Goal: Check status: Check status

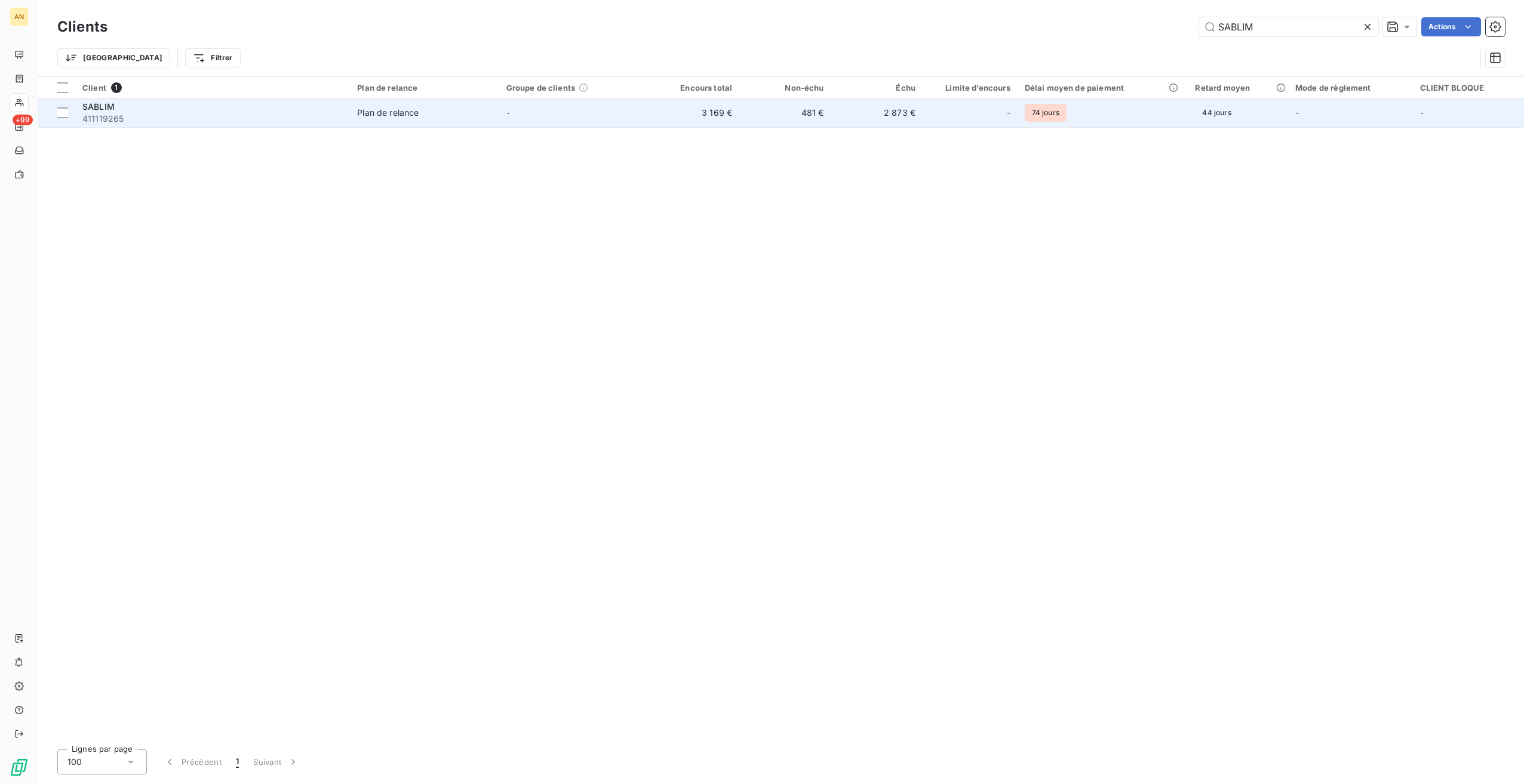
click at [826, 115] on td "481 €" at bounding box center [785, 112] width 92 height 28
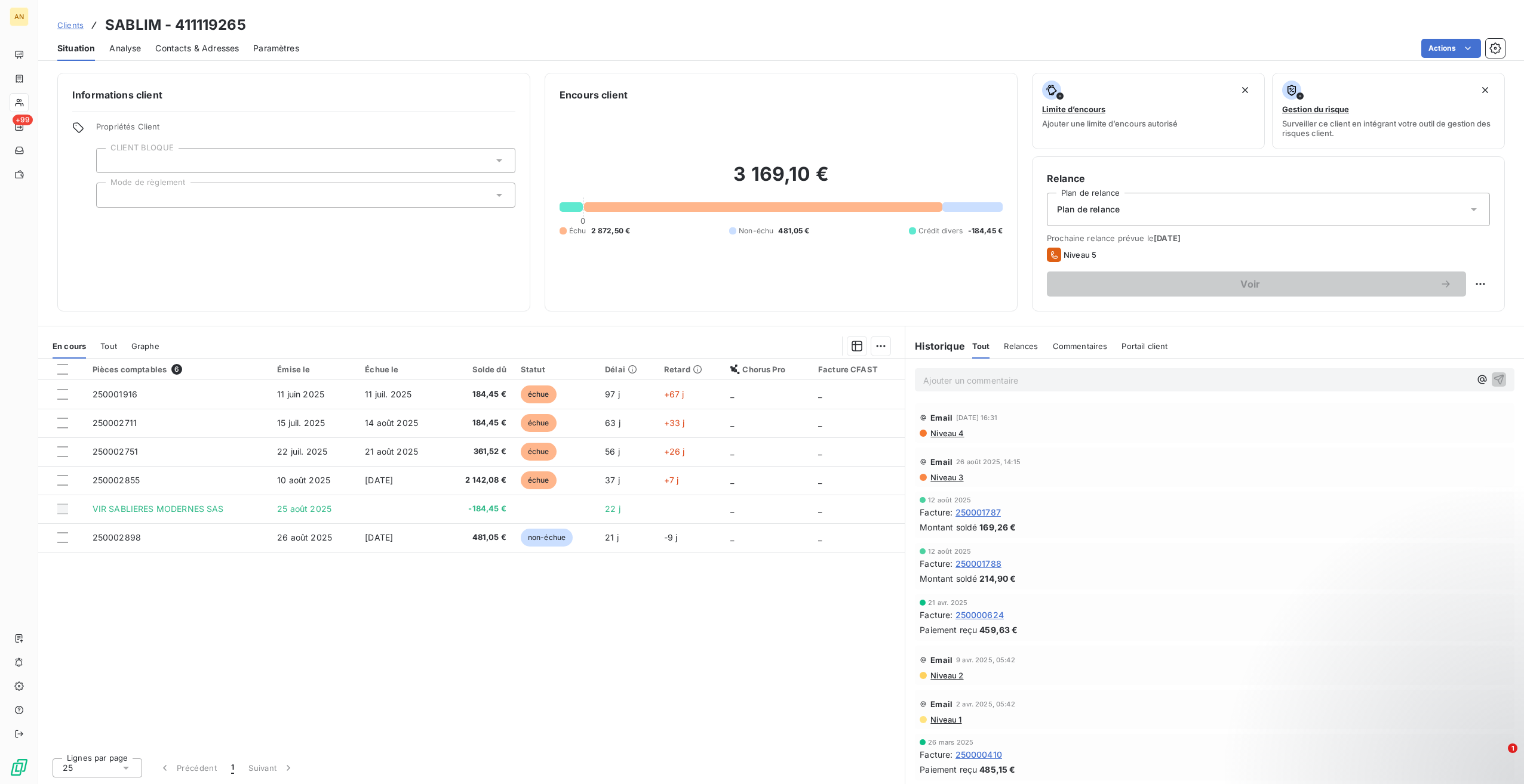
click at [204, 50] on span "Contacts & Adresses" at bounding box center [197, 49] width 84 height 12
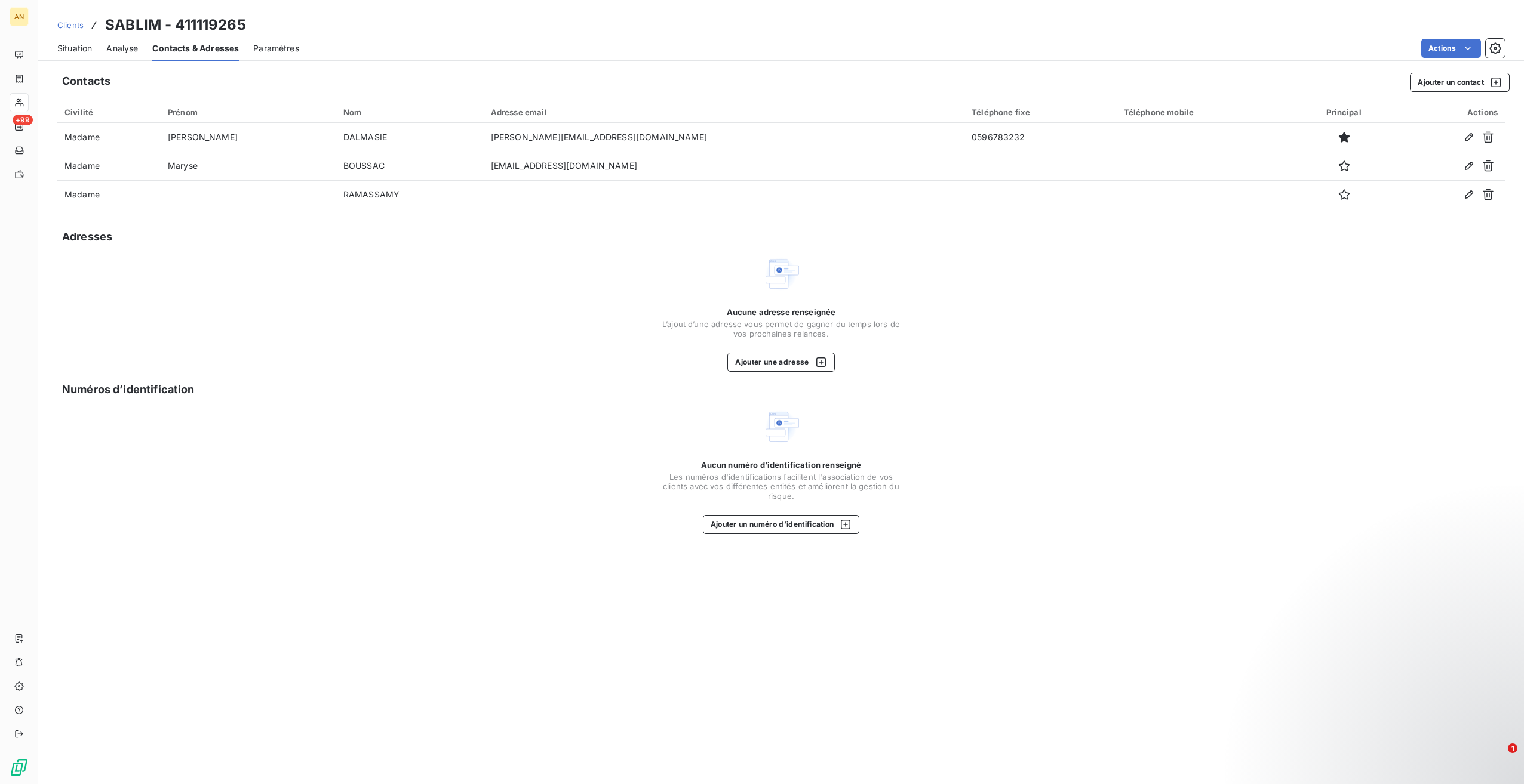
click at [70, 47] on span "Situation" at bounding box center [74, 49] width 35 height 12
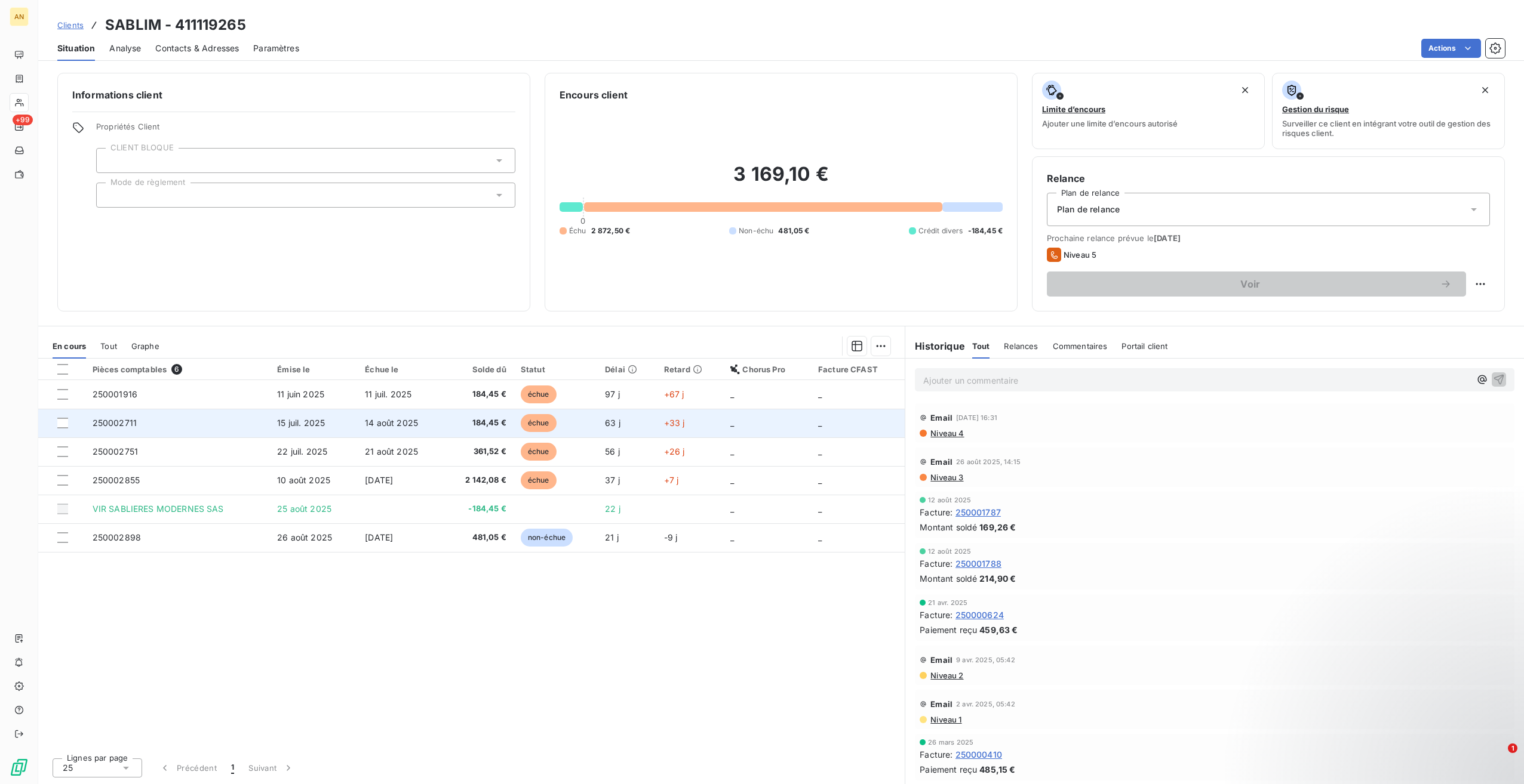
click at [322, 427] on span "15 juil. 2025" at bounding box center [301, 423] width 48 height 10
